Goal: Manage account settings

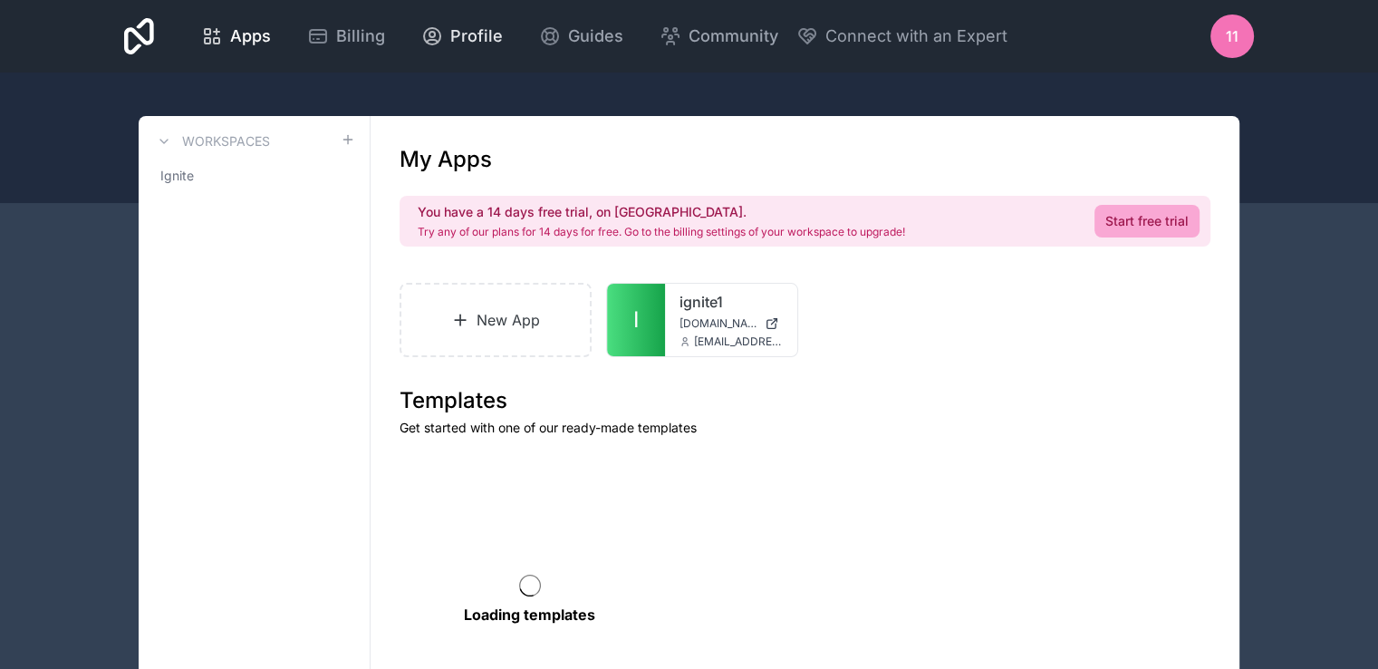
click at [486, 34] on span "Profile" at bounding box center [476, 36] width 53 height 25
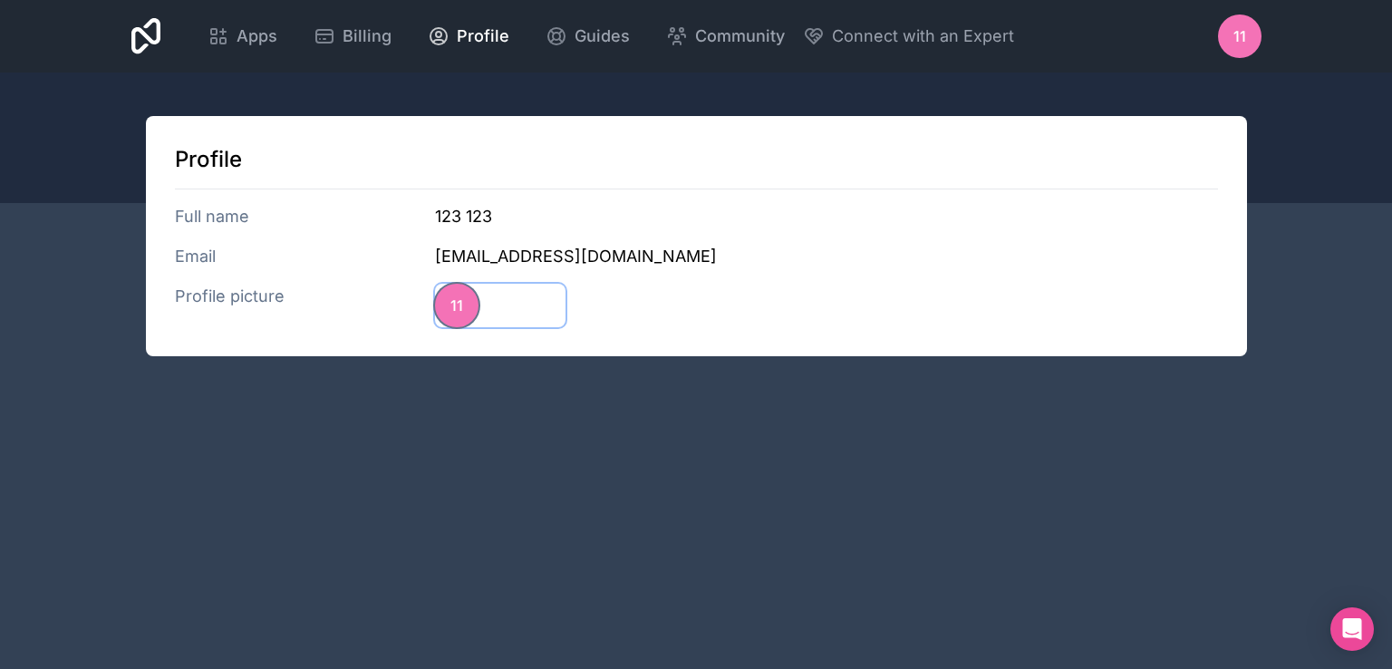
click at [454, 303] on span "11" at bounding box center [456, 305] width 13 height 22
click at [1233, 30] on span "11" at bounding box center [1239, 36] width 13 height 22
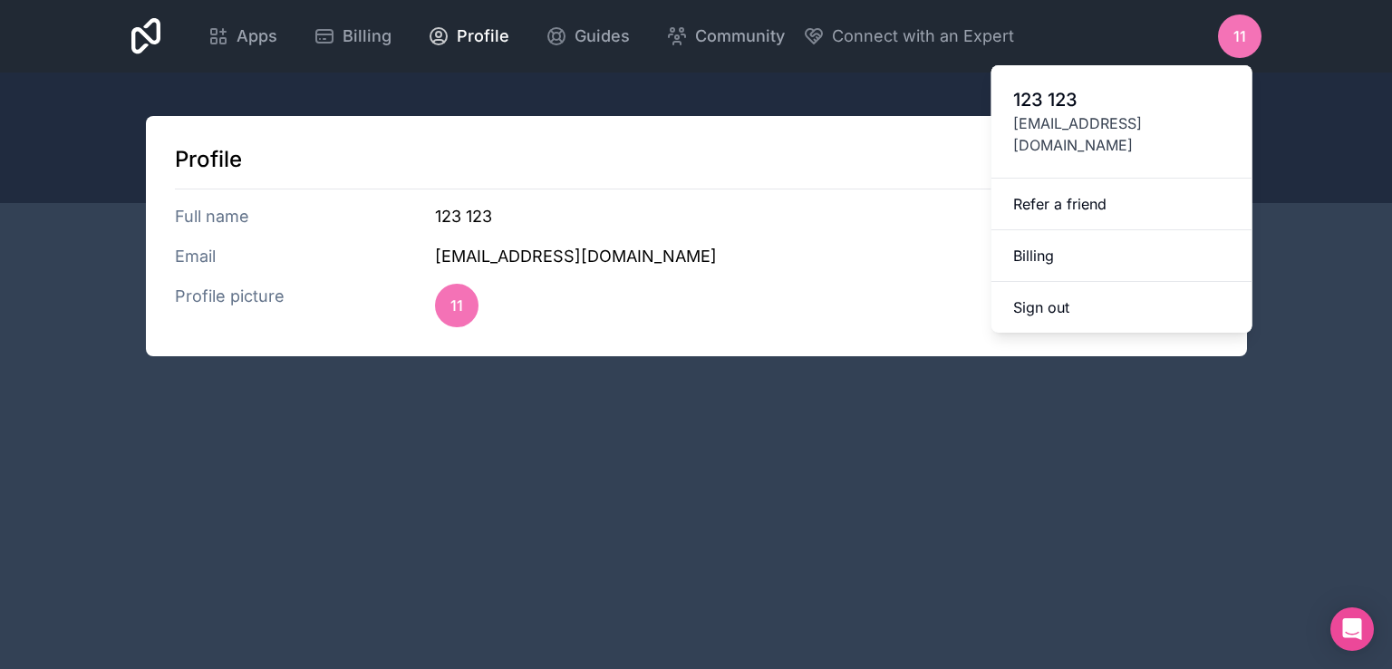
click at [1026, 88] on span "123 123" at bounding box center [1121, 99] width 217 height 25
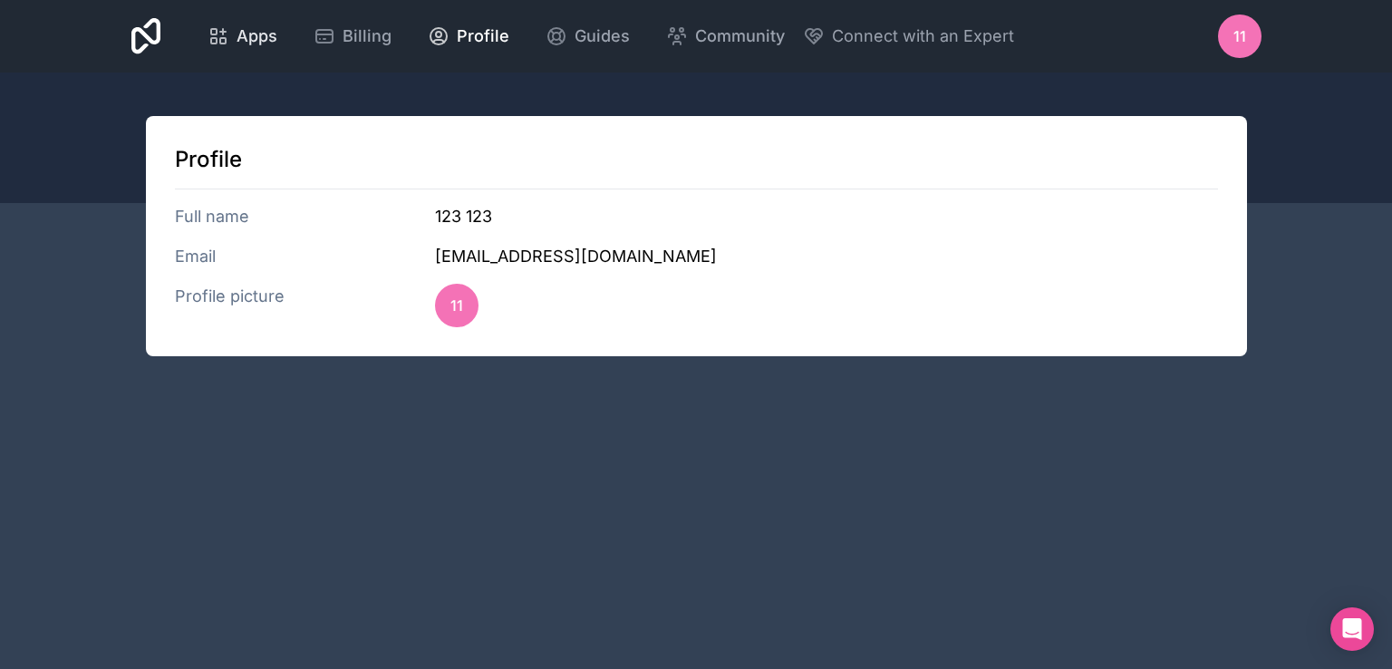
click at [217, 37] on icon at bounding box center [218, 36] width 22 height 22
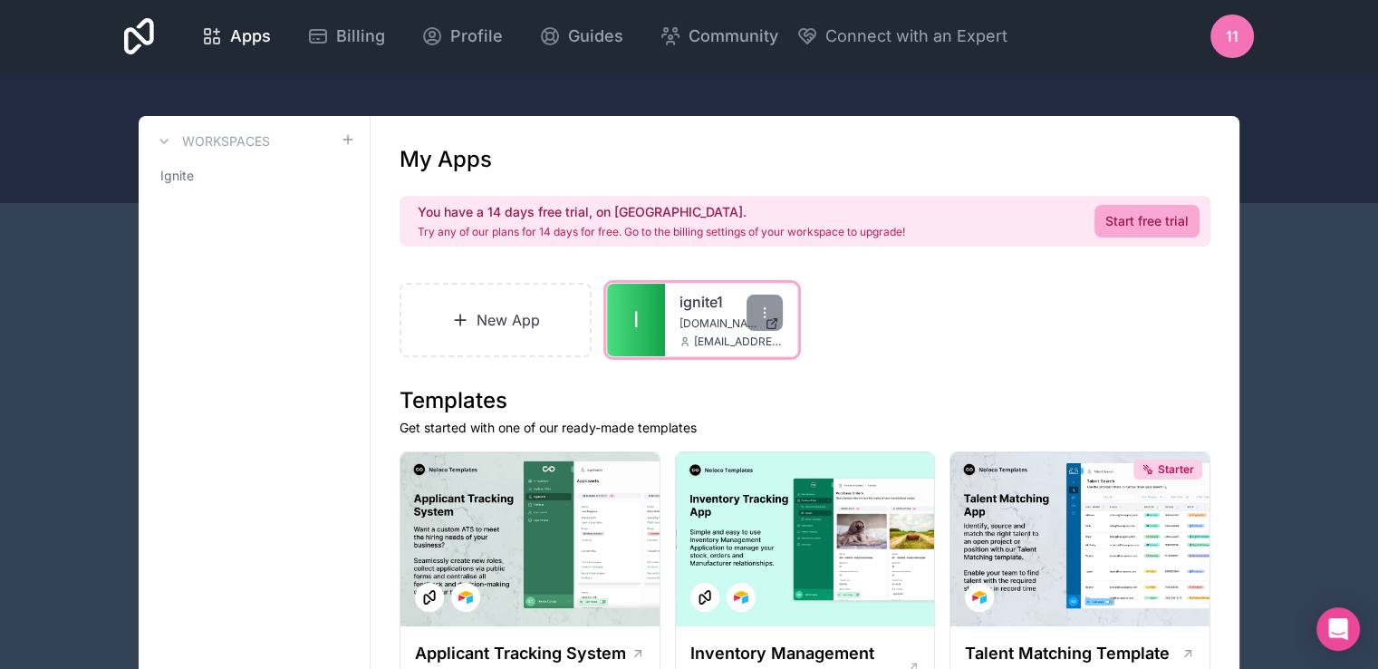
click at [701, 335] on span "[EMAIL_ADDRESS][DOMAIN_NAME]" at bounding box center [738, 341] width 89 height 14
click at [618, 319] on link "I" at bounding box center [636, 320] width 58 height 72
click at [719, 322] on span "[DOMAIN_NAME]" at bounding box center [718, 323] width 78 height 14
